Goal: Task Accomplishment & Management: Manage account settings

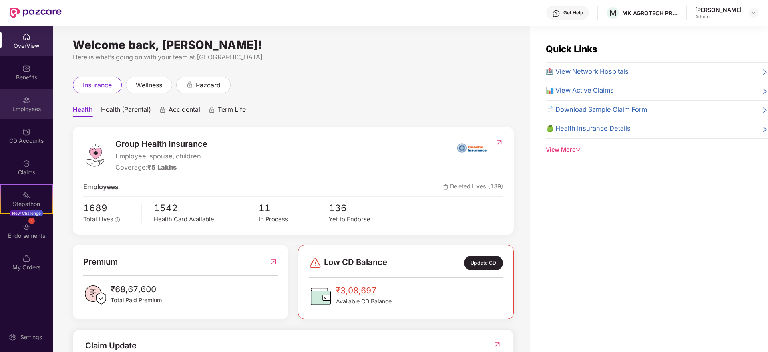
click at [28, 97] on img at bounding box center [26, 100] width 8 height 8
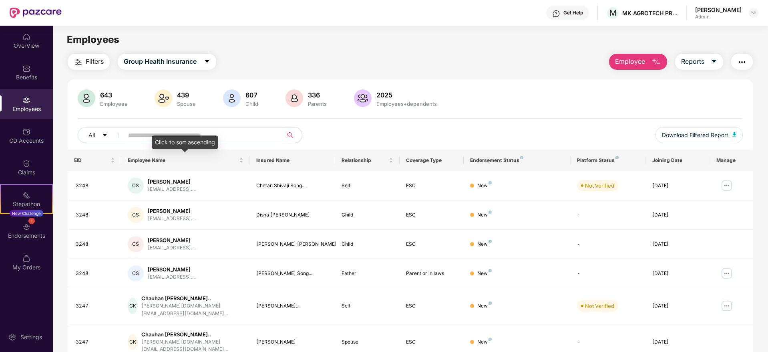
click at [193, 135] on div "Click to sort ascending" at bounding box center [185, 142] width 66 height 14
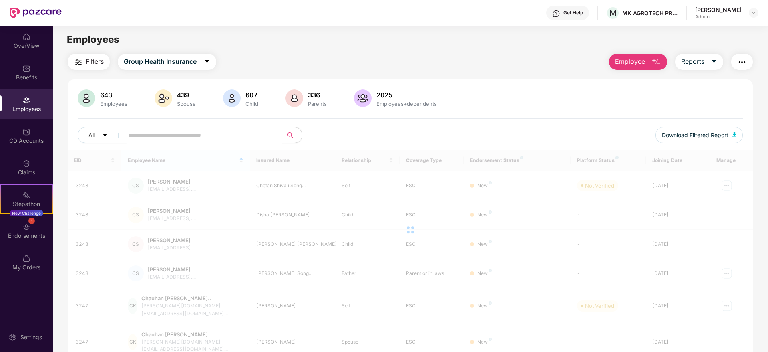
click at [233, 135] on input "text" at bounding box center [200, 135] width 144 height 12
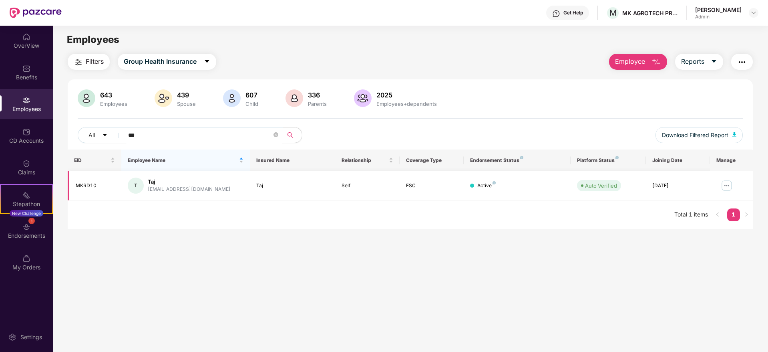
type input "***"
click at [727, 183] on img at bounding box center [727, 185] width 13 height 13
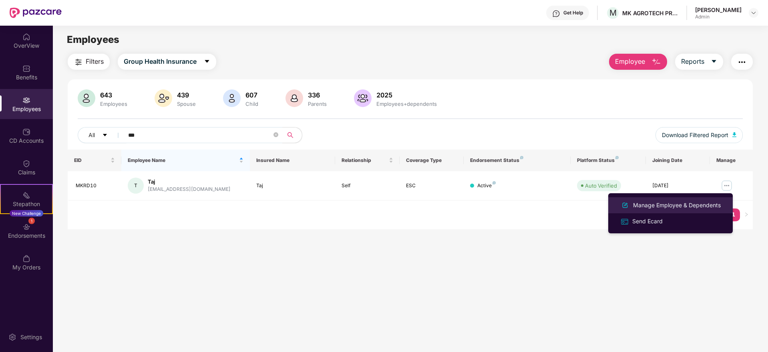
click at [691, 203] on div "Manage Employee & Dependents" at bounding box center [677, 205] width 91 height 9
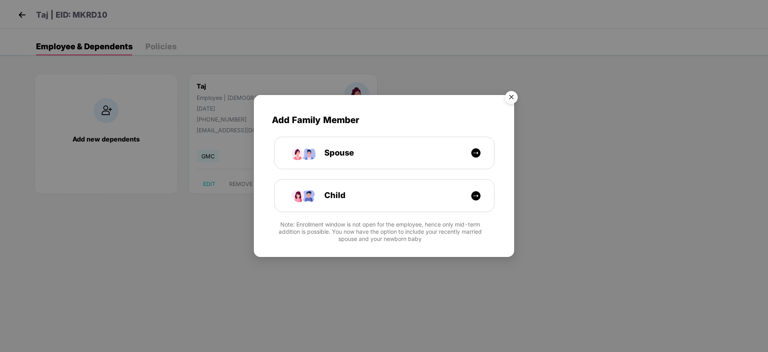
click at [512, 93] on img "Close" at bounding box center [511, 98] width 22 height 22
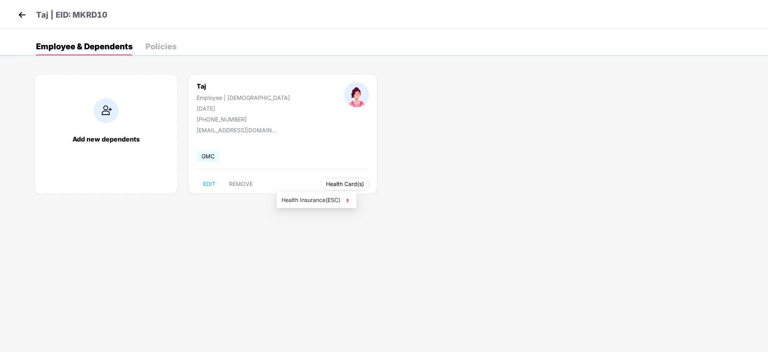
click at [326, 183] on span "Health Card(s)" at bounding box center [345, 184] width 38 height 4
click at [321, 199] on span "Health Insurance(ESC)" at bounding box center [317, 199] width 70 height 9
click at [25, 16] on img at bounding box center [22, 15] width 12 height 12
